Goal: Find specific page/section: Find specific page/section

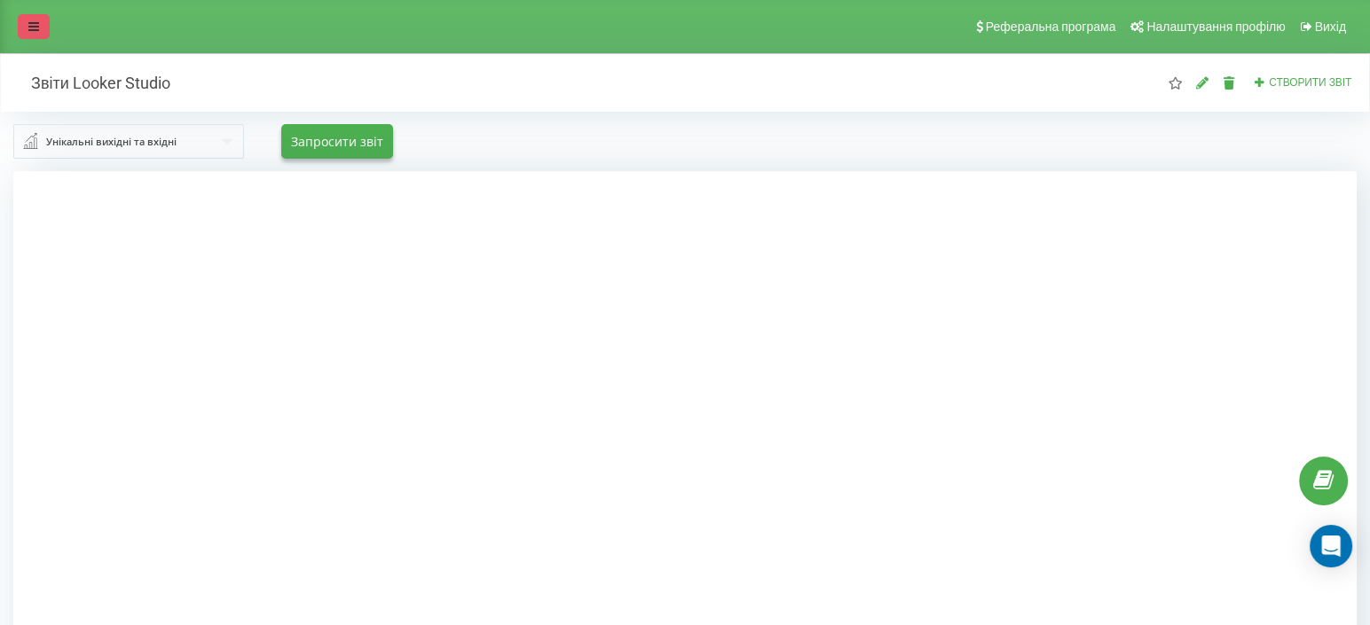
click at [28, 28] on icon at bounding box center [33, 26] width 11 height 12
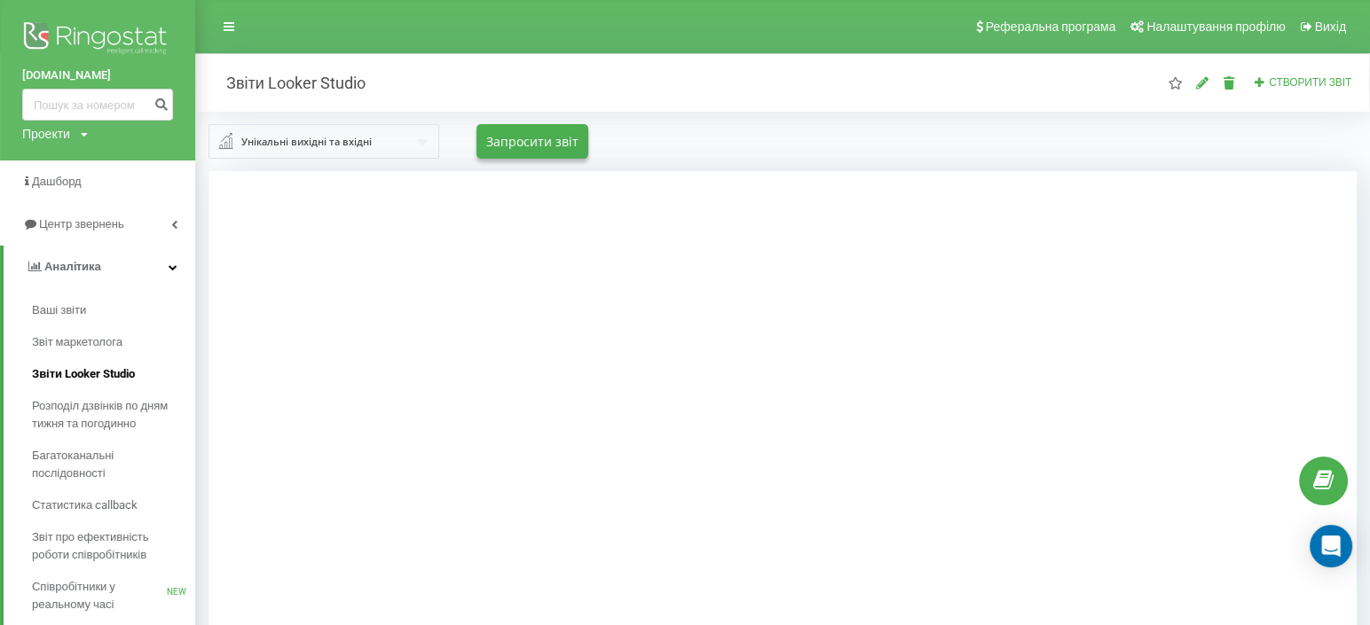
click at [111, 367] on span "Звіти Looker Studio" at bounding box center [83, 375] width 103 height 18
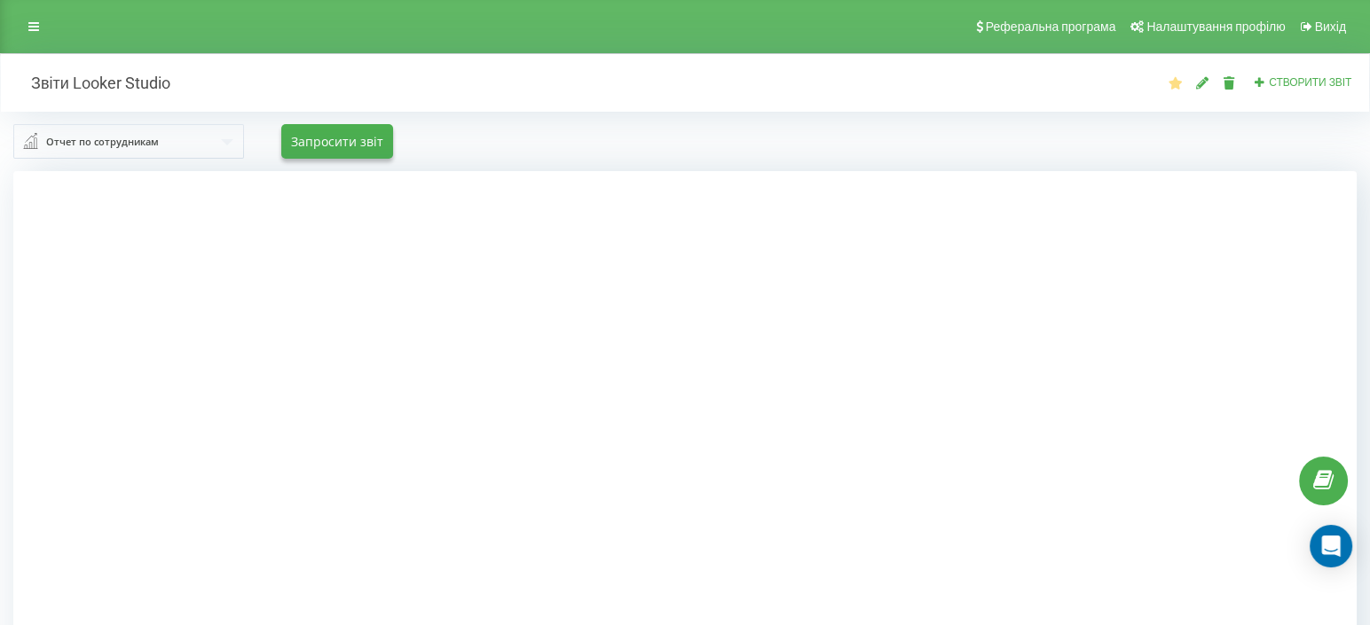
click at [121, 140] on div "Отчет по сотрудникам" at bounding box center [102, 142] width 113 height 20
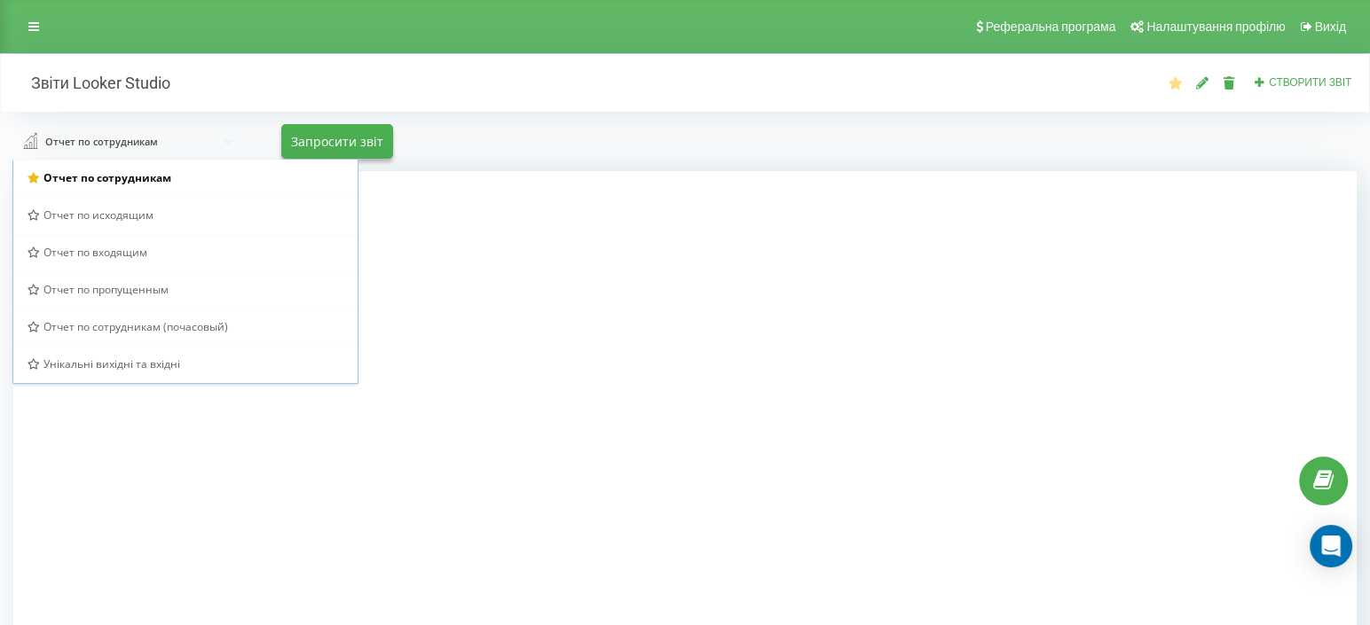
click at [95, 357] on span "Унікальні вихідні та вхідні" at bounding box center [111, 364] width 137 height 15
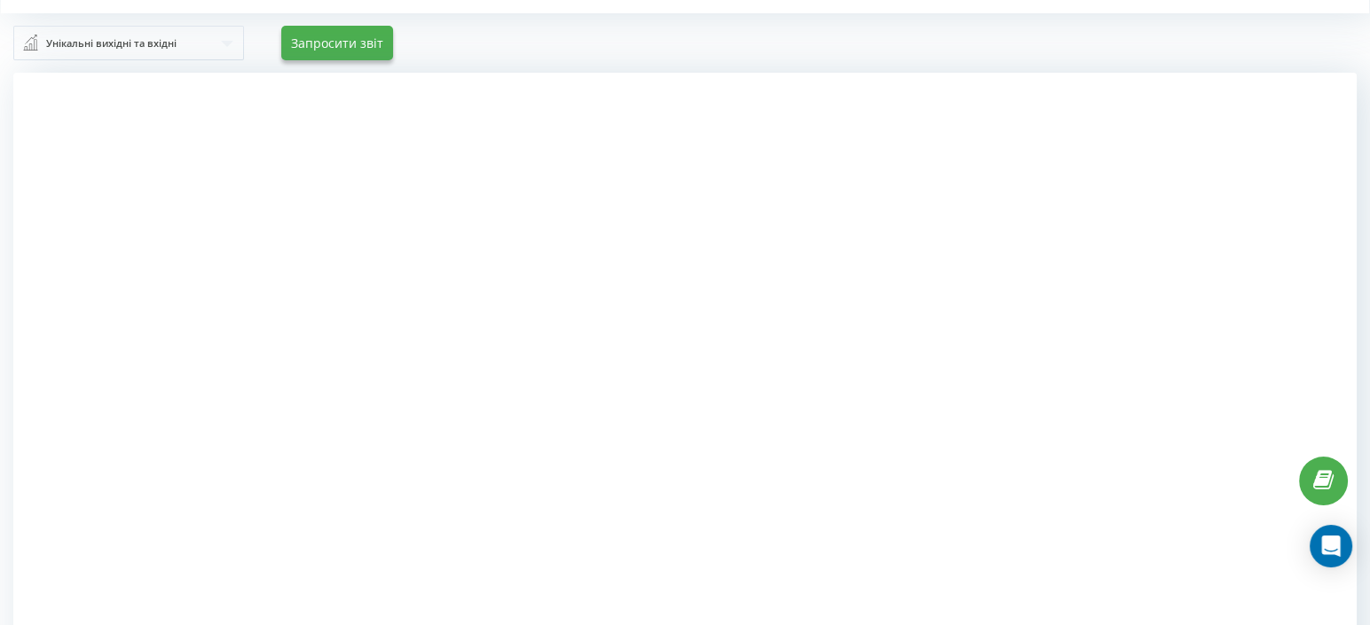
scroll to position [184, 0]
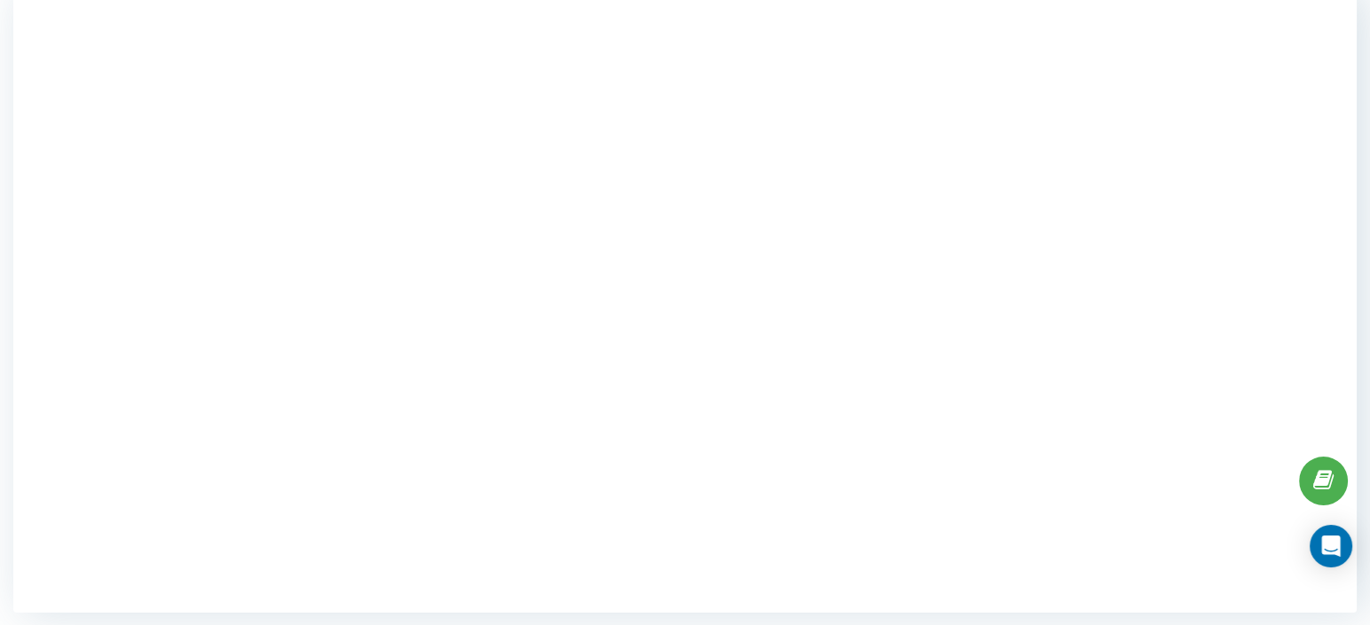
click at [203, 473] on div at bounding box center [684, 300] width 1343 height 625
